Goal: Task Accomplishment & Management: Use online tool/utility

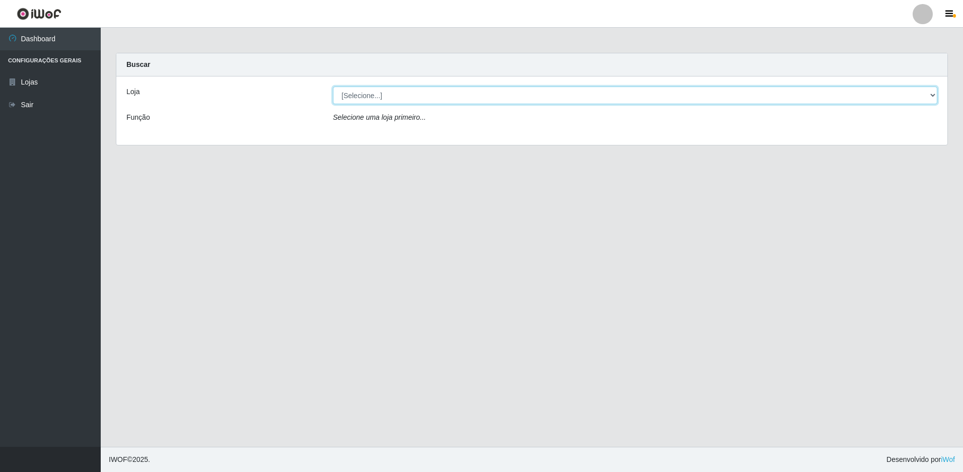
click at [402, 92] on select "[Selecione...] Extrabom - Loja 13 [GEOGRAPHIC_DATA]" at bounding box center [635, 96] width 604 height 18
select select "436"
click at [333, 87] on select "[Selecione...] Extrabom - Loja 13 [GEOGRAPHIC_DATA]" at bounding box center [635, 96] width 604 height 18
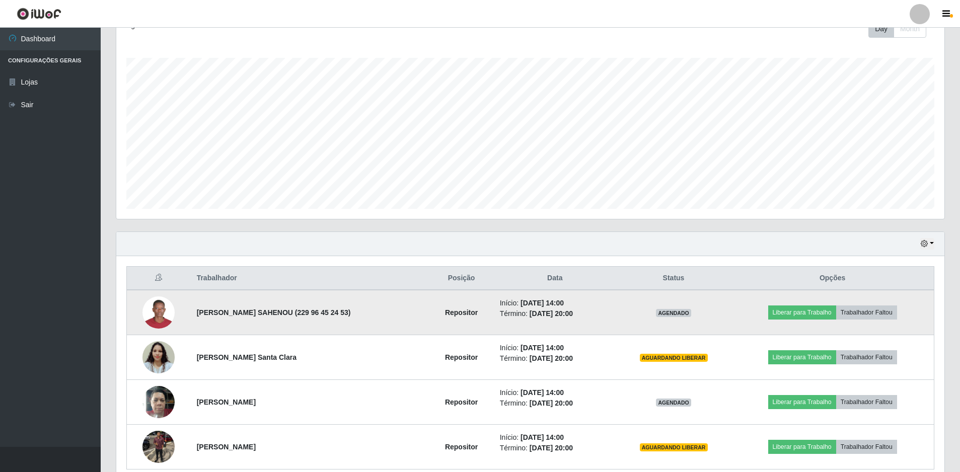
scroll to position [196, 0]
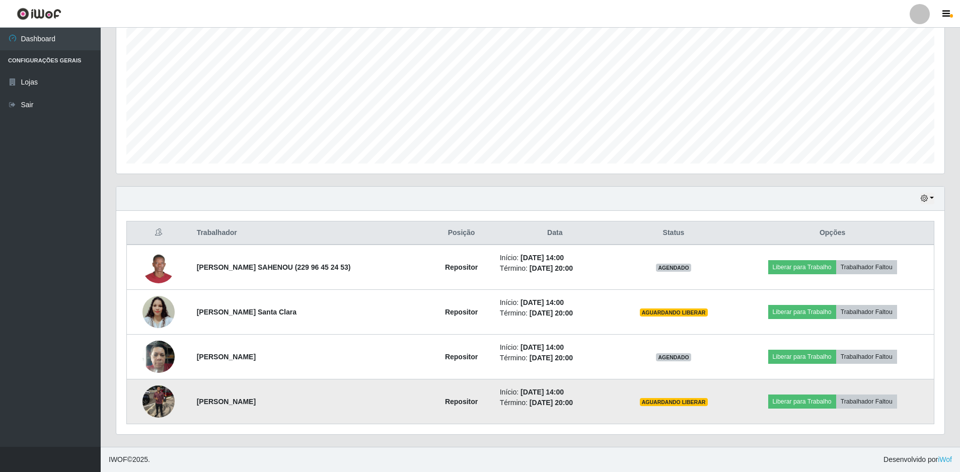
click at [153, 399] on img at bounding box center [158, 402] width 32 height 32
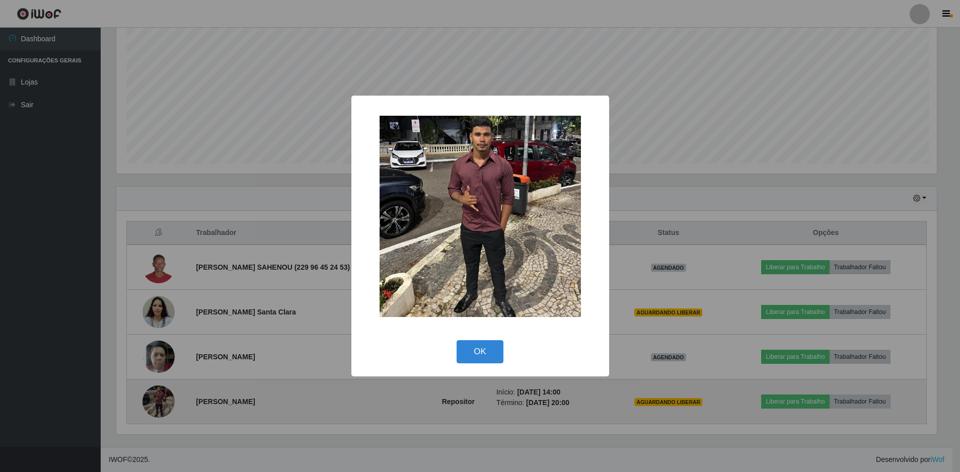
scroll to position [209, 823]
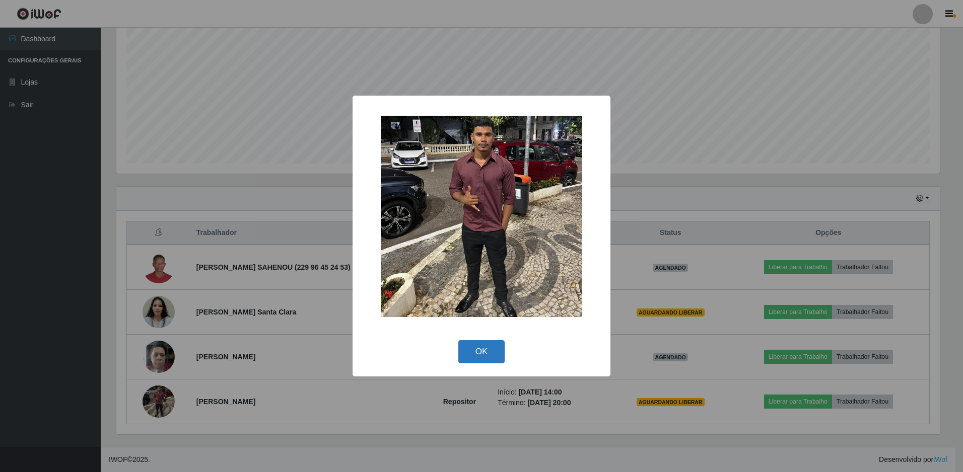
click at [477, 349] on button "OK" at bounding box center [481, 352] width 47 height 24
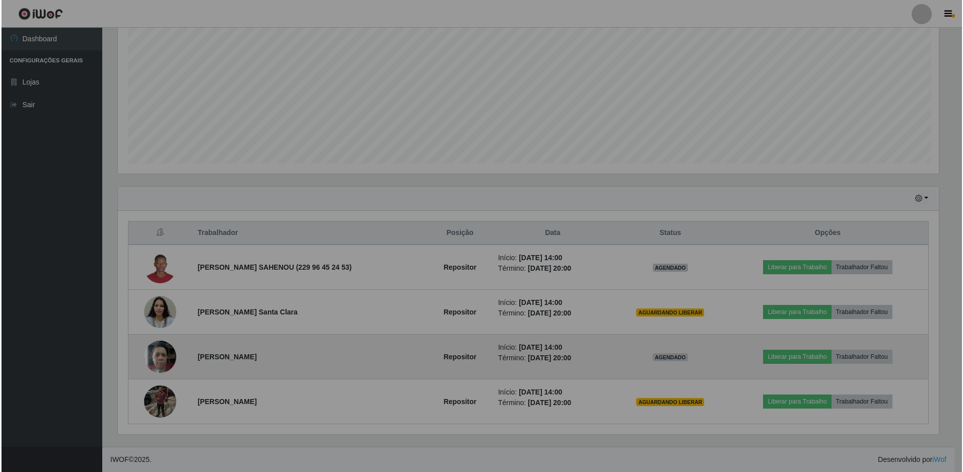
scroll to position [209, 828]
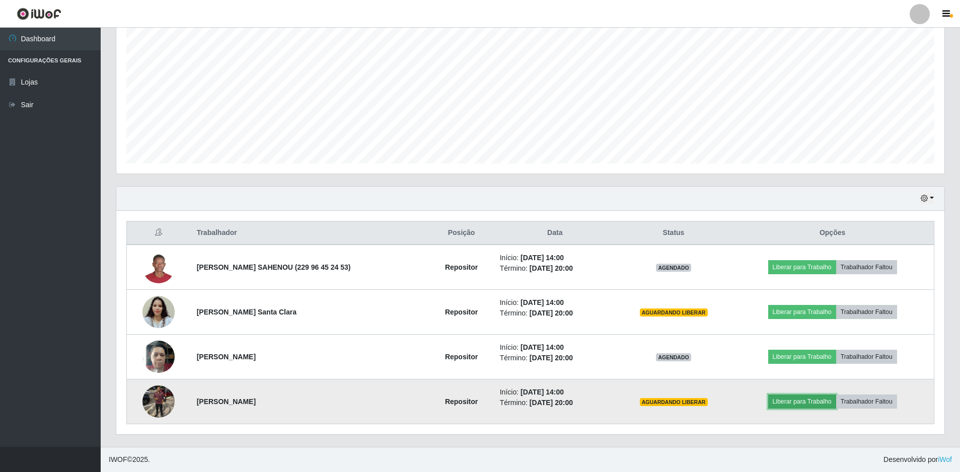
click at [801, 402] on button "Liberar para Trabalho" at bounding box center [802, 402] width 68 height 14
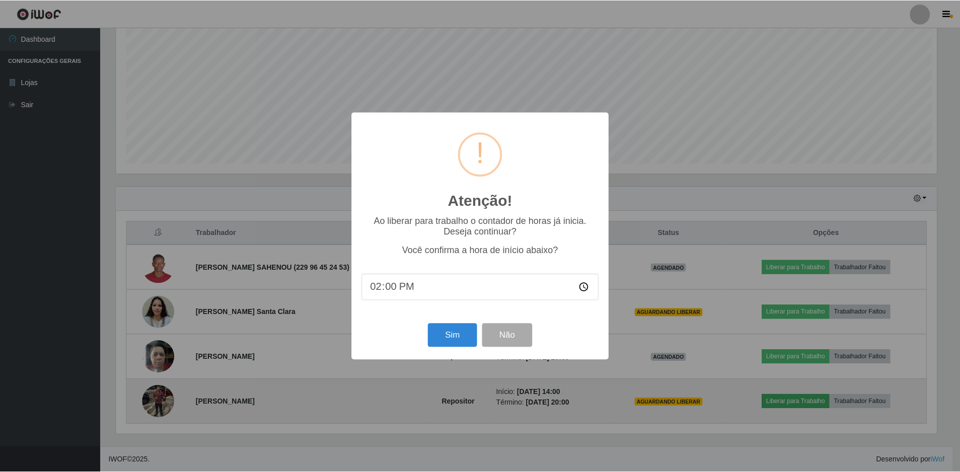
scroll to position [209, 823]
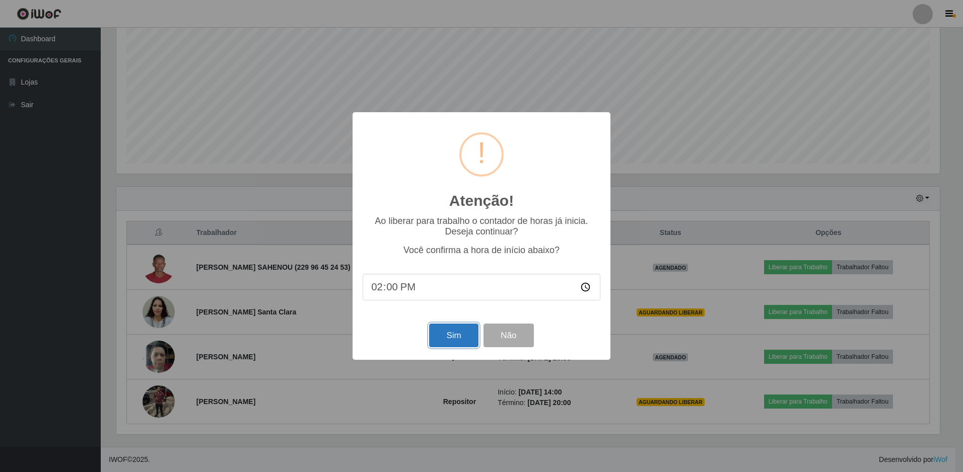
click at [452, 336] on button "Sim" at bounding box center [453, 336] width 49 height 24
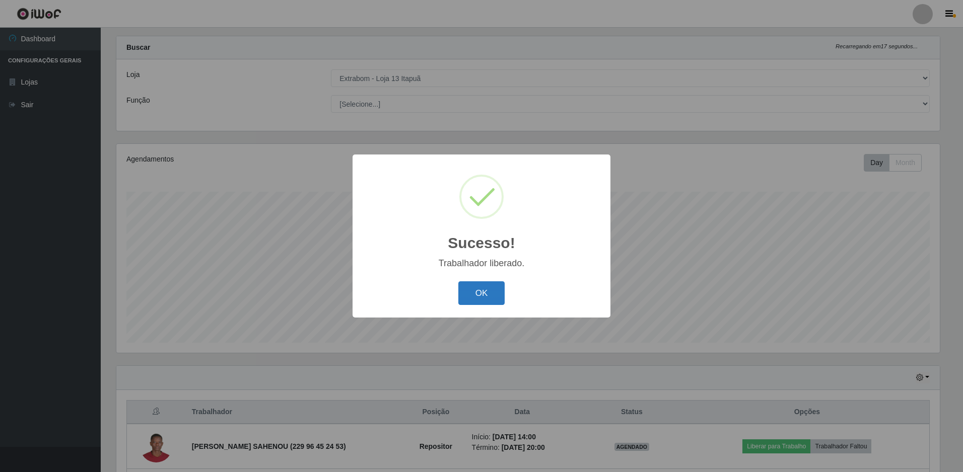
click at [473, 299] on button "OK" at bounding box center [481, 293] width 47 height 24
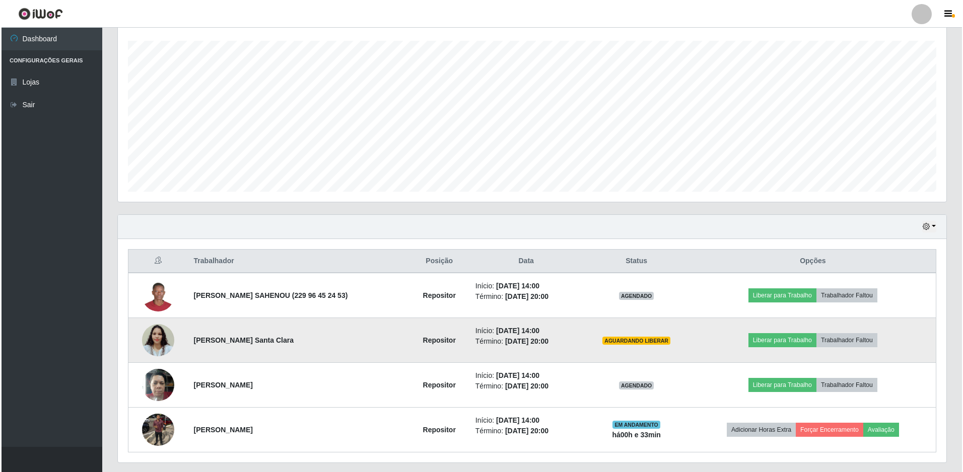
scroll to position [196, 0]
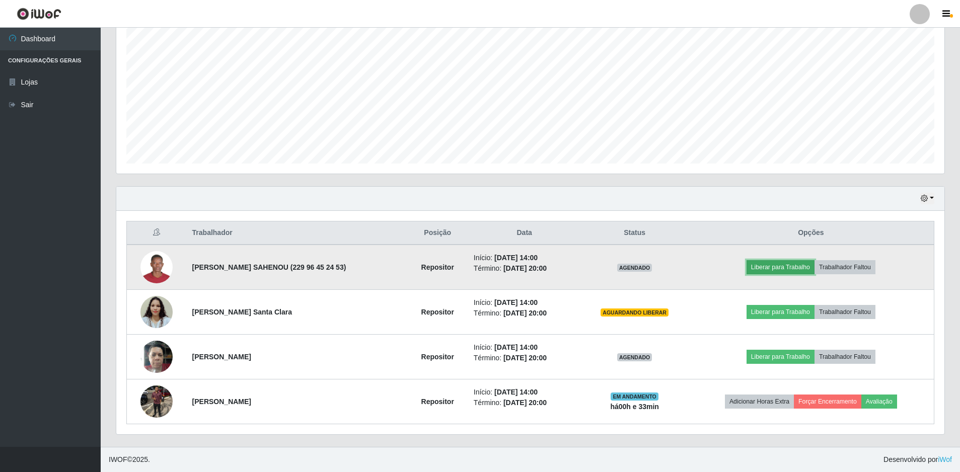
click at [760, 269] on button "Liberar para Trabalho" at bounding box center [781, 267] width 68 height 14
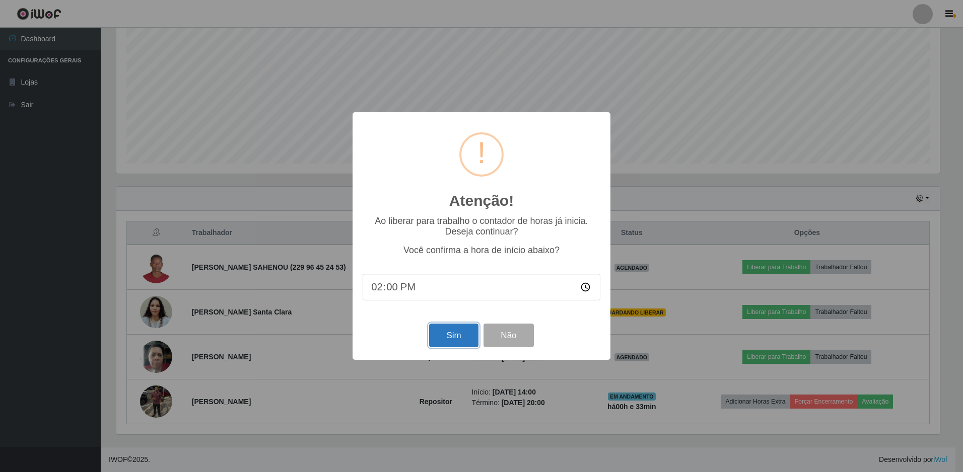
click at [456, 334] on button "Sim" at bounding box center [453, 336] width 49 height 24
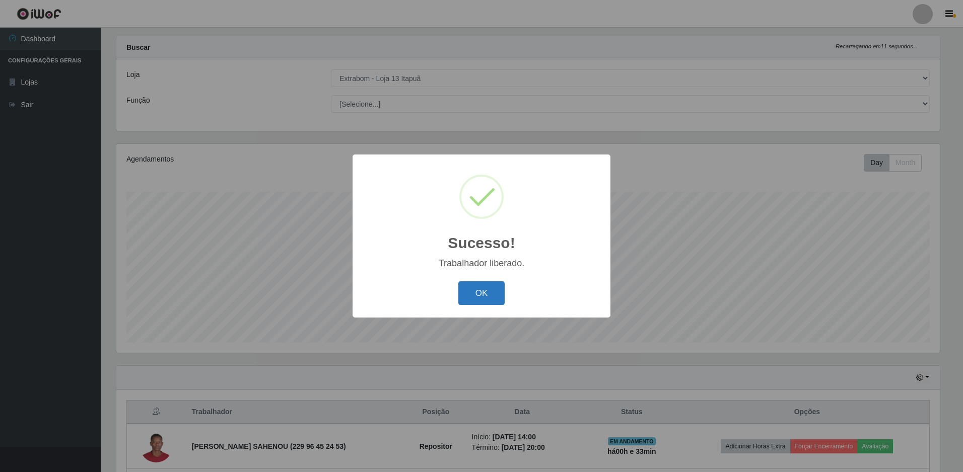
click at [489, 292] on button "OK" at bounding box center [481, 293] width 47 height 24
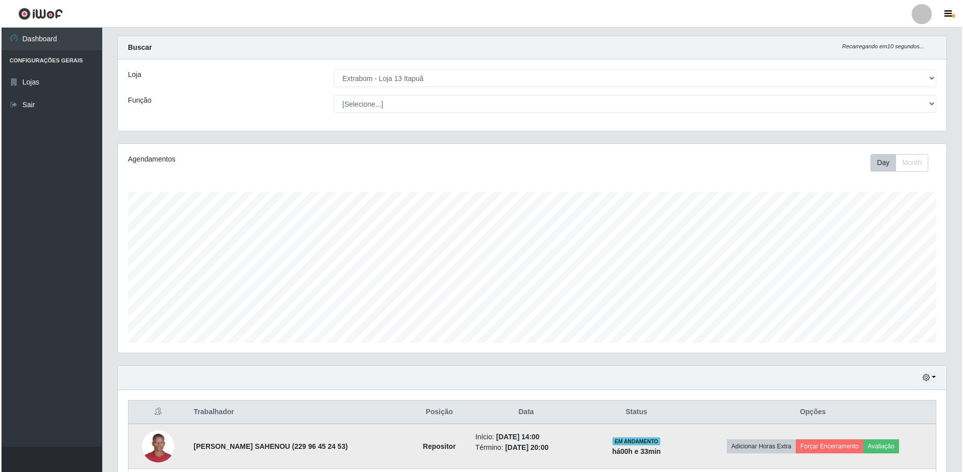
scroll to position [196, 0]
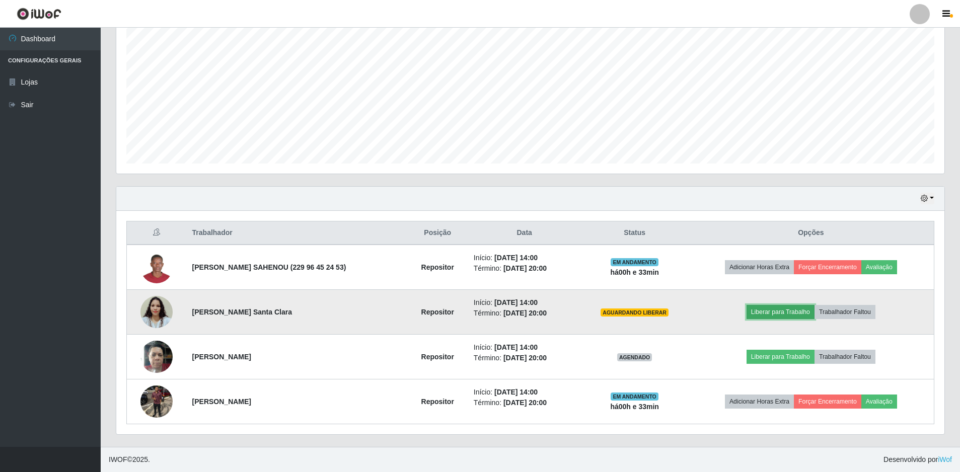
click at [763, 310] on button "Liberar para Trabalho" at bounding box center [781, 312] width 68 height 14
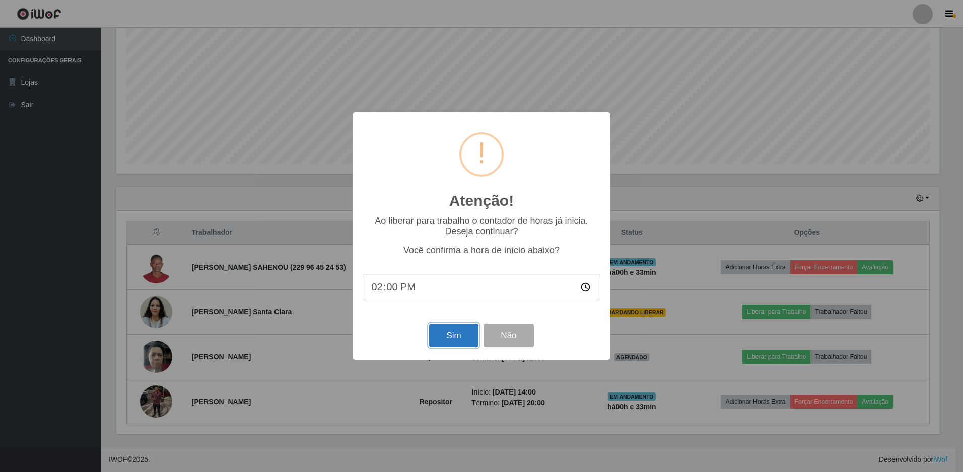
click at [460, 335] on button "Sim" at bounding box center [453, 336] width 49 height 24
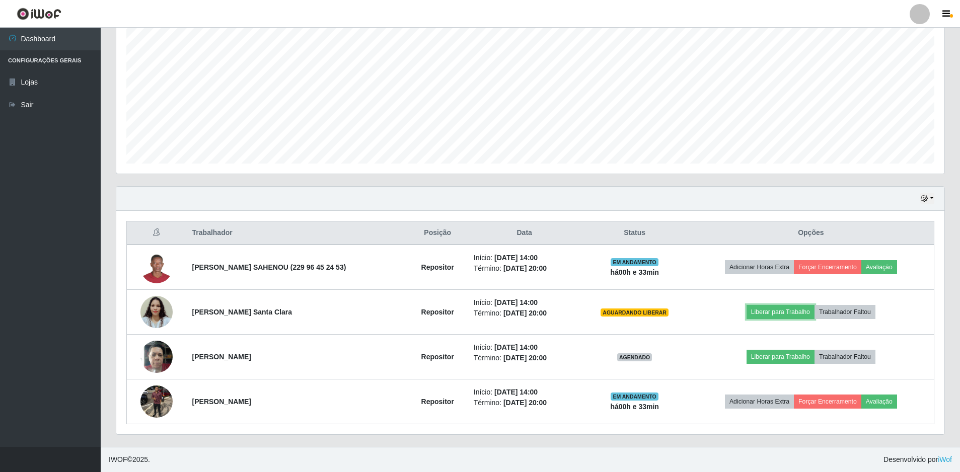
scroll to position [0, 0]
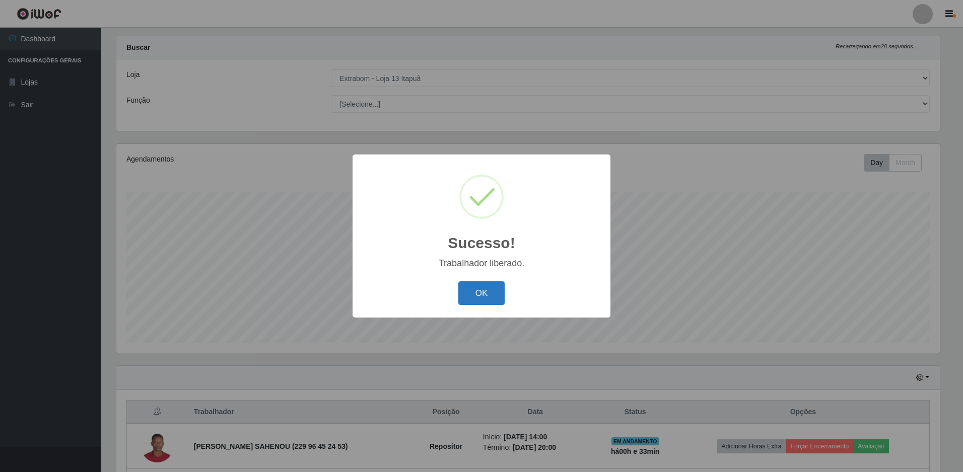
click at [461, 294] on button "OK" at bounding box center [481, 293] width 47 height 24
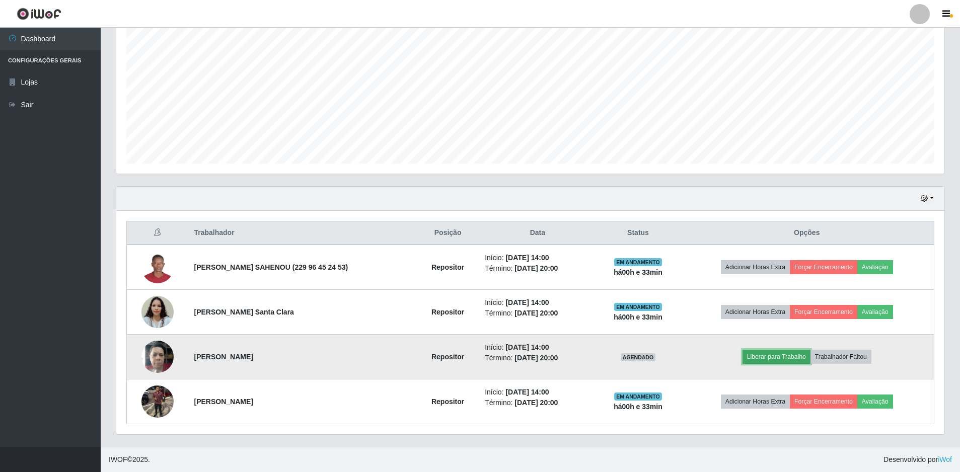
click at [779, 357] on button "Liberar para Trabalho" at bounding box center [777, 357] width 68 height 14
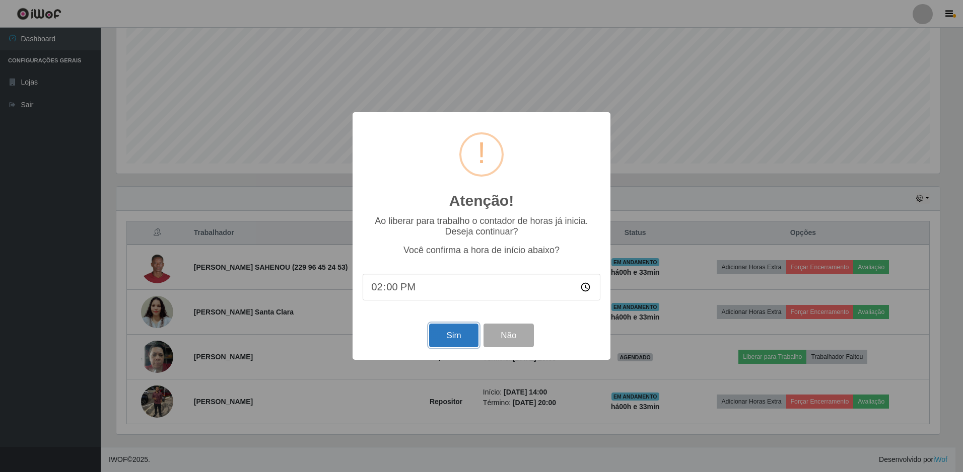
click at [457, 338] on button "Sim" at bounding box center [453, 336] width 49 height 24
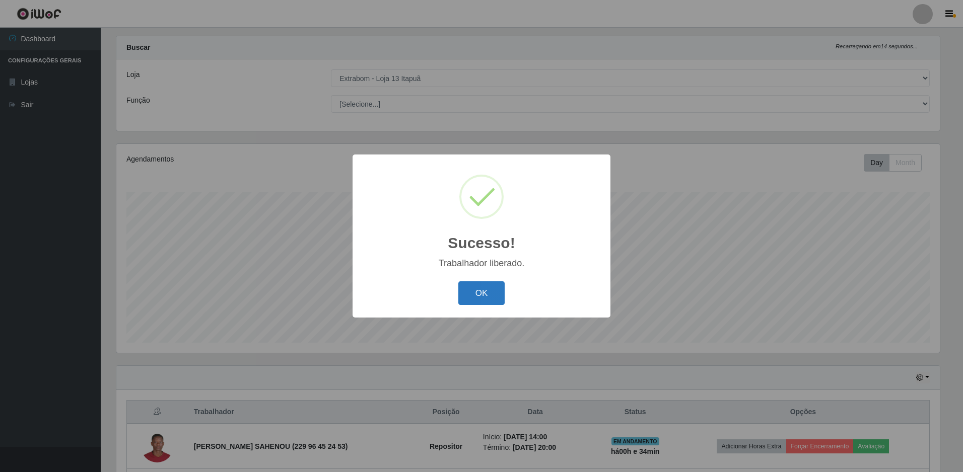
click at [474, 305] on button "OK" at bounding box center [481, 293] width 47 height 24
